Goal: Task Accomplishment & Management: Manage account settings

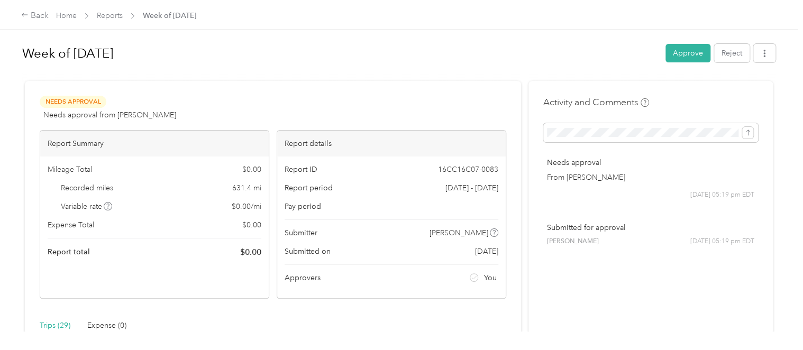
click at [112, 16] on link "Reports" at bounding box center [110, 15] width 26 height 9
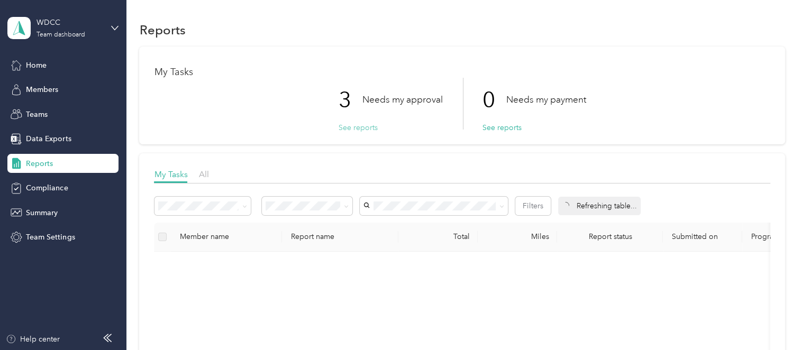
click at [362, 129] on button "See reports" at bounding box center [357, 127] width 39 height 11
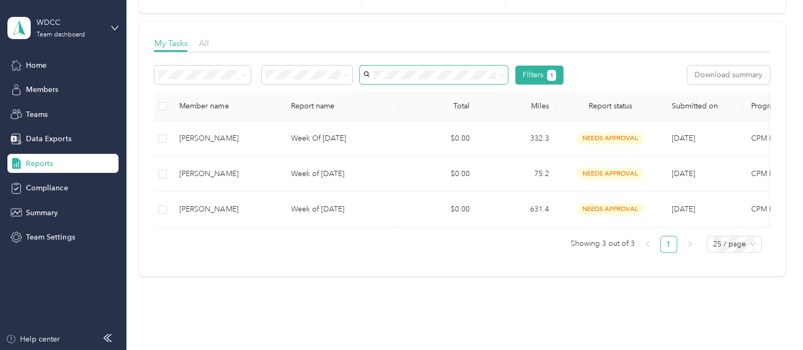
scroll to position [174, 0]
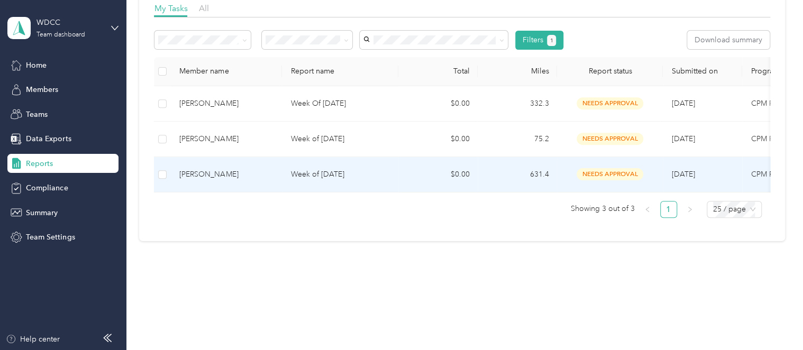
click at [368, 169] on p "Week of [DATE]" at bounding box center [339, 175] width 99 height 12
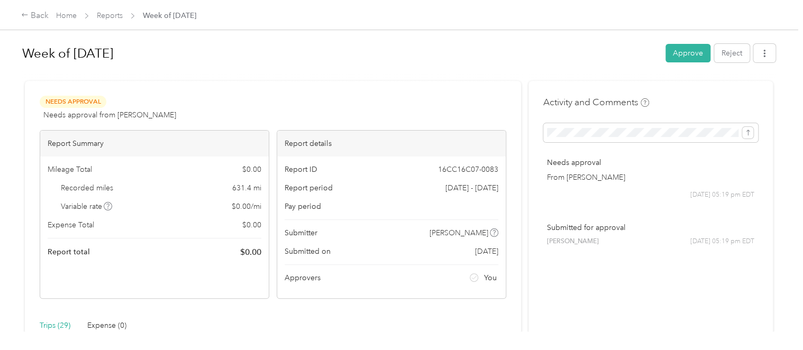
click at [598, 63] on div "Week of [DATE] Approve Reject" at bounding box center [398, 55] width 753 height 31
click at [598, 56] on button "Approve" at bounding box center [688, 53] width 45 height 19
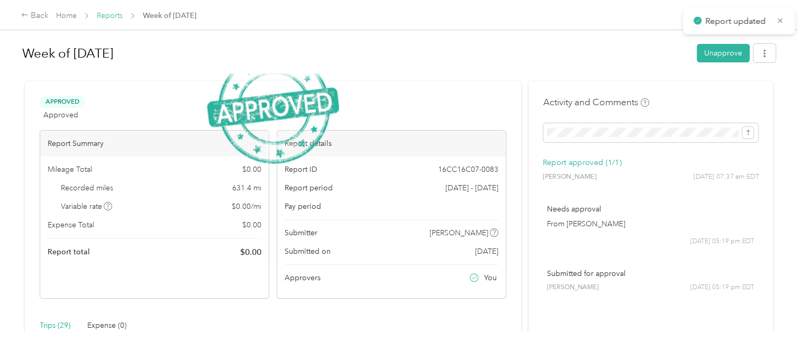
click at [115, 18] on link "Reports" at bounding box center [110, 15] width 26 height 9
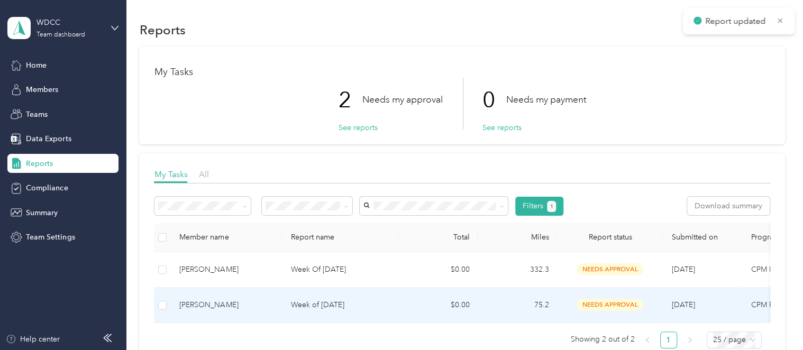
click at [353, 312] on td "Week of [DATE]" at bounding box center [340, 305] width 116 height 35
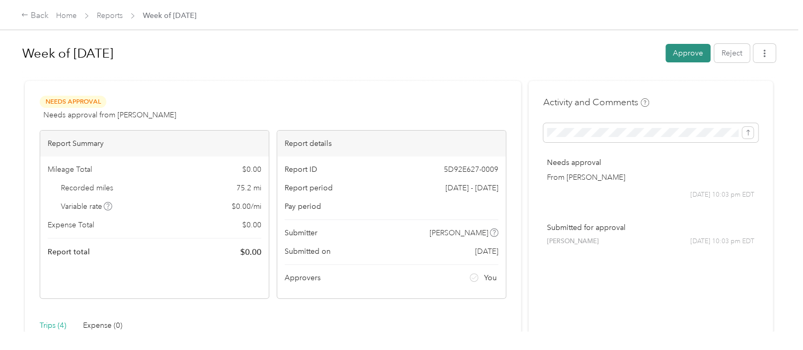
click at [598, 53] on button "Approve" at bounding box center [688, 53] width 45 height 19
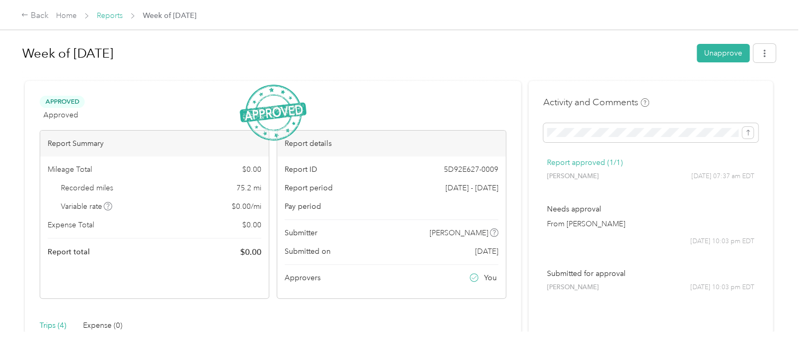
click at [116, 17] on link "Reports" at bounding box center [110, 15] width 26 height 9
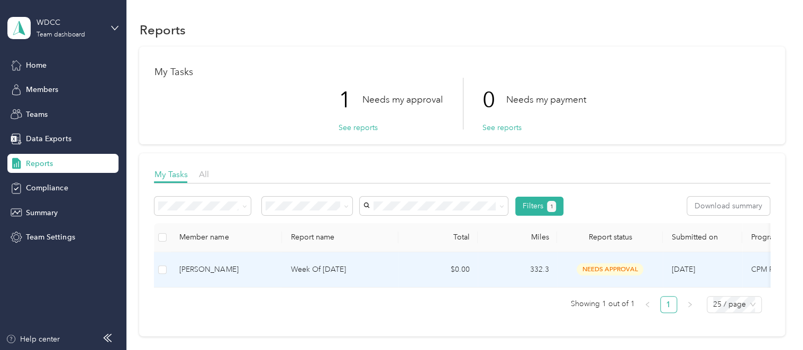
click at [363, 278] on td "Week Of [DATE]" at bounding box center [340, 269] width 116 height 35
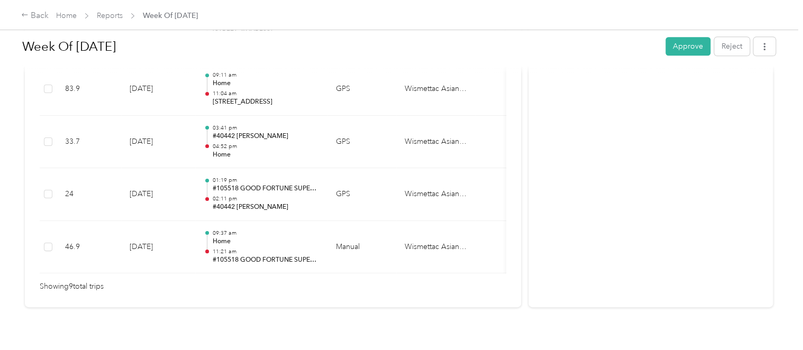
scroll to position [557, 0]
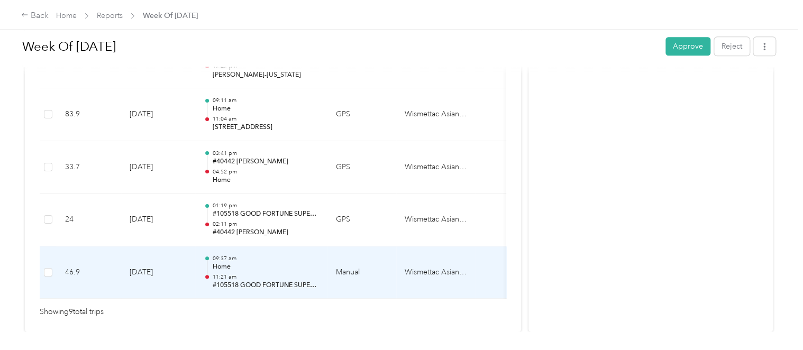
click at [353, 282] on td "Manual" at bounding box center [361, 273] width 69 height 53
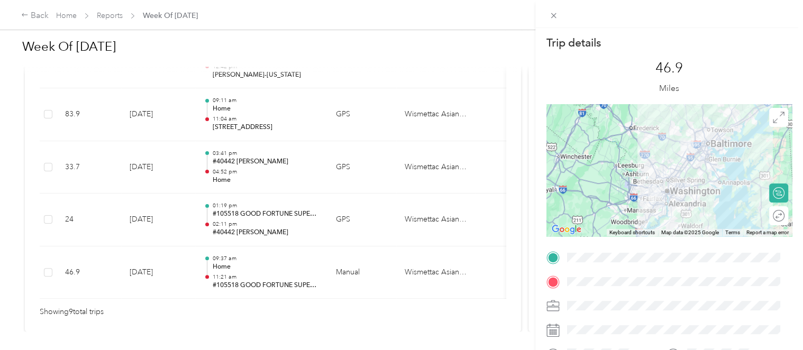
click at [363, 229] on div "Trip details This trip cannot be edited because it is either under review, appr…" at bounding box center [401, 175] width 803 height 350
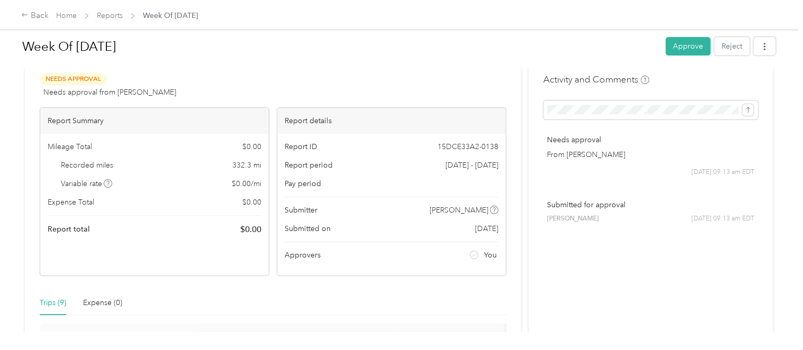
scroll to position [0, 0]
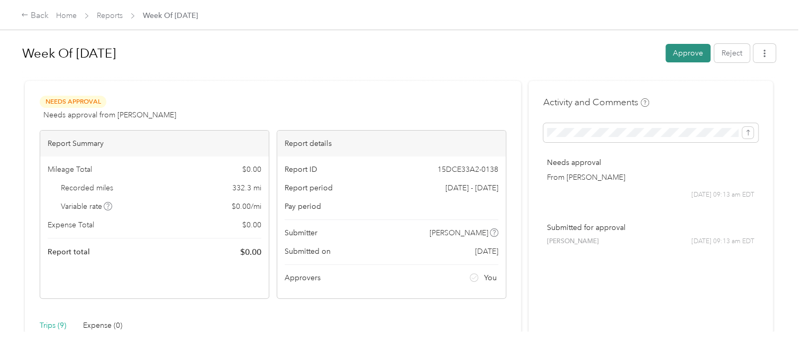
click at [598, 59] on button "Approve" at bounding box center [688, 53] width 45 height 19
